Goal: Transaction & Acquisition: Download file/media

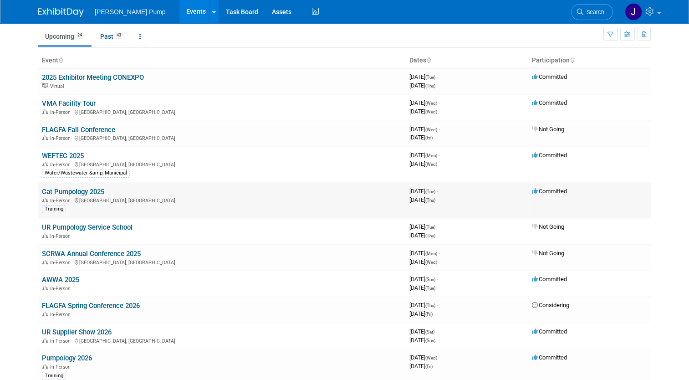
scroll to position [46, 0]
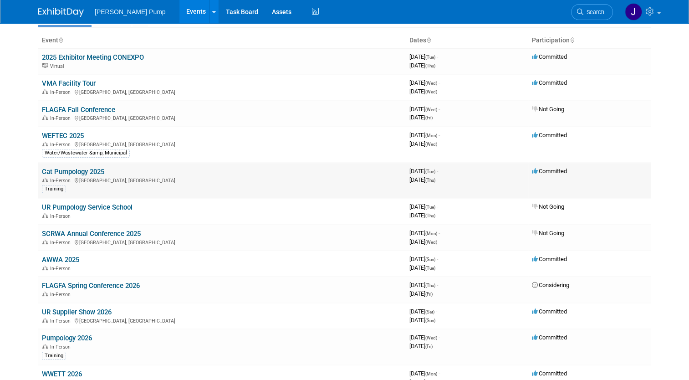
click at [65, 165] on td "Cat Pumpology 2025 In-Person [GEOGRAPHIC_DATA], [GEOGRAPHIC_DATA] Training" at bounding box center [222, 181] width 368 height 36
click at [64, 169] on link "Cat Pumpology 2025" at bounding box center [73, 172] width 62 height 8
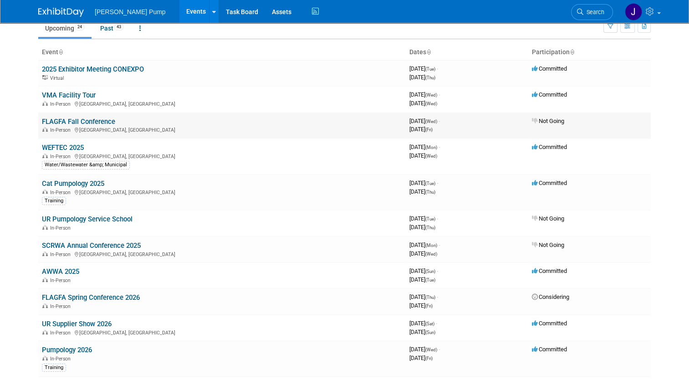
scroll to position [0, 0]
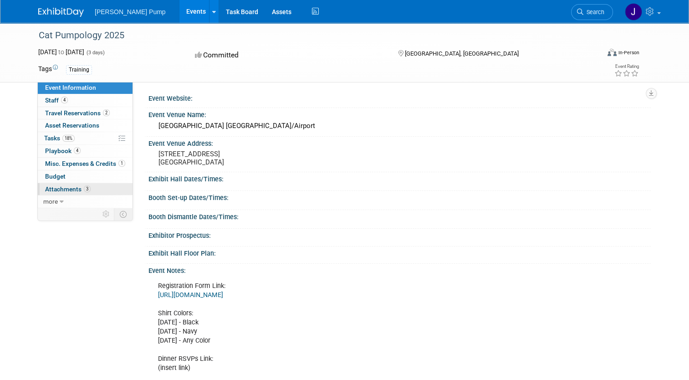
click at [60, 187] on span "Attachments 3" at bounding box center [68, 188] width 46 height 7
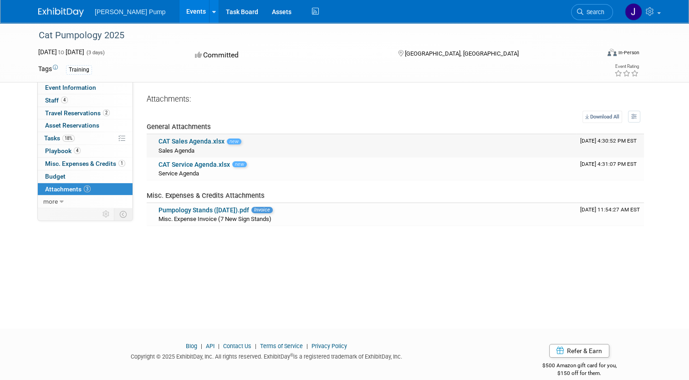
click at [189, 143] on link "CAT Sales Agenda.xlsx" at bounding box center [192, 141] width 66 height 7
click at [199, 164] on link "CAT Service Agenda.xlsx" at bounding box center [195, 164] width 72 height 7
